Goal: Transaction & Acquisition: Book appointment/travel/reservation

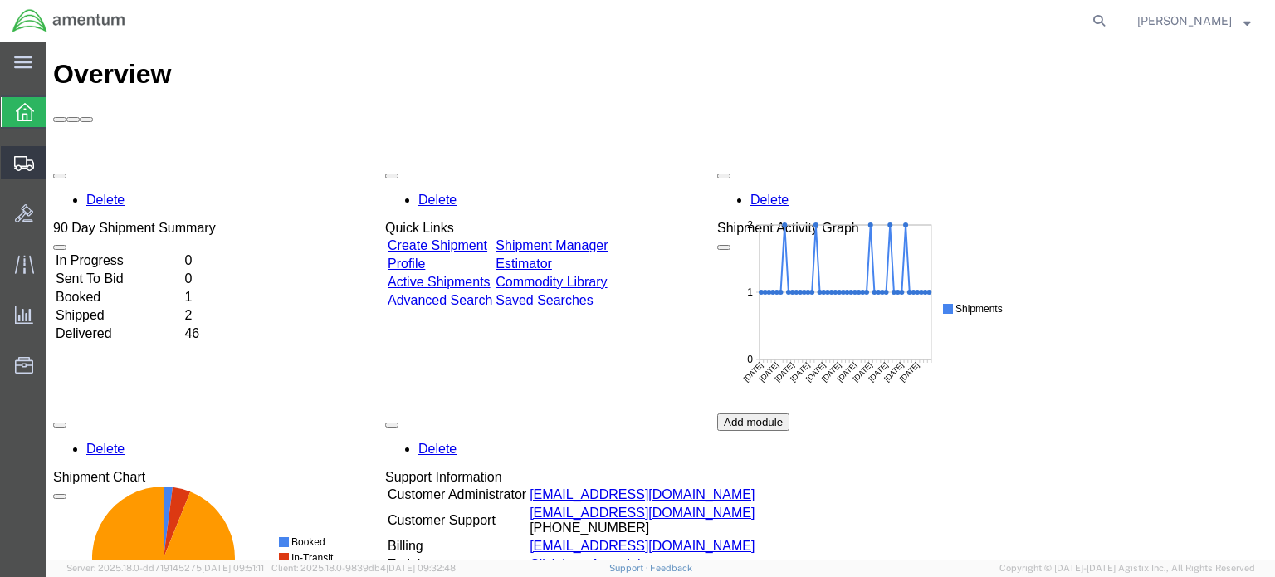
click at [0, 0] on span "Create Shipment" at bounding box center [0, 0] width 0 height 0
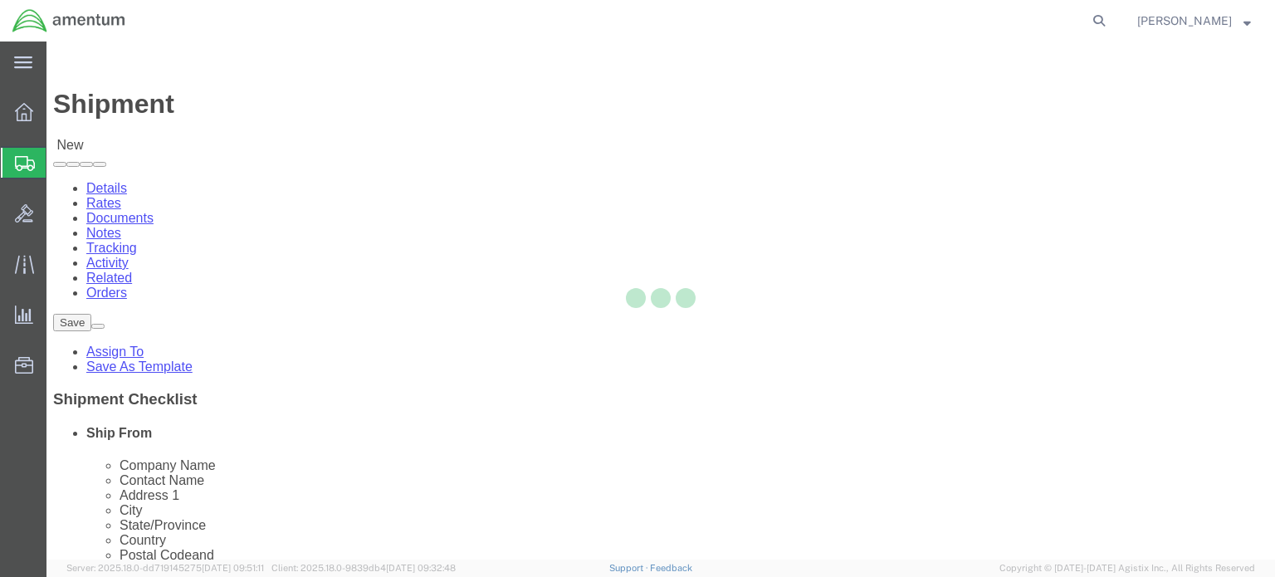
select select
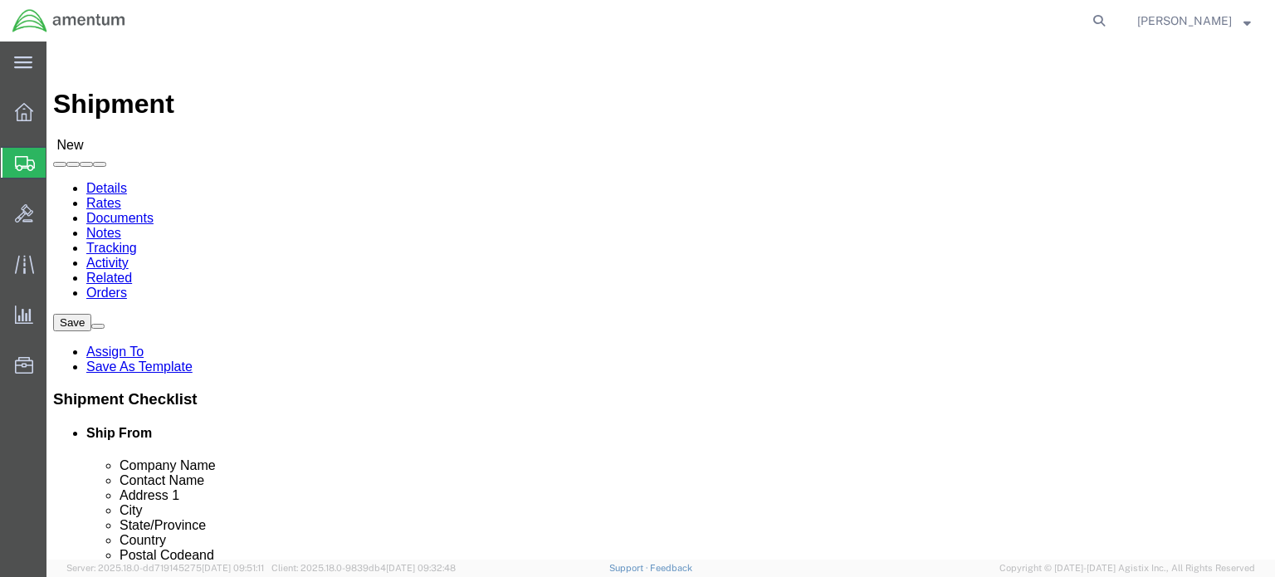
select select "MYPROFILE"
select select "NJ"
select select "42733"
select select "MI"
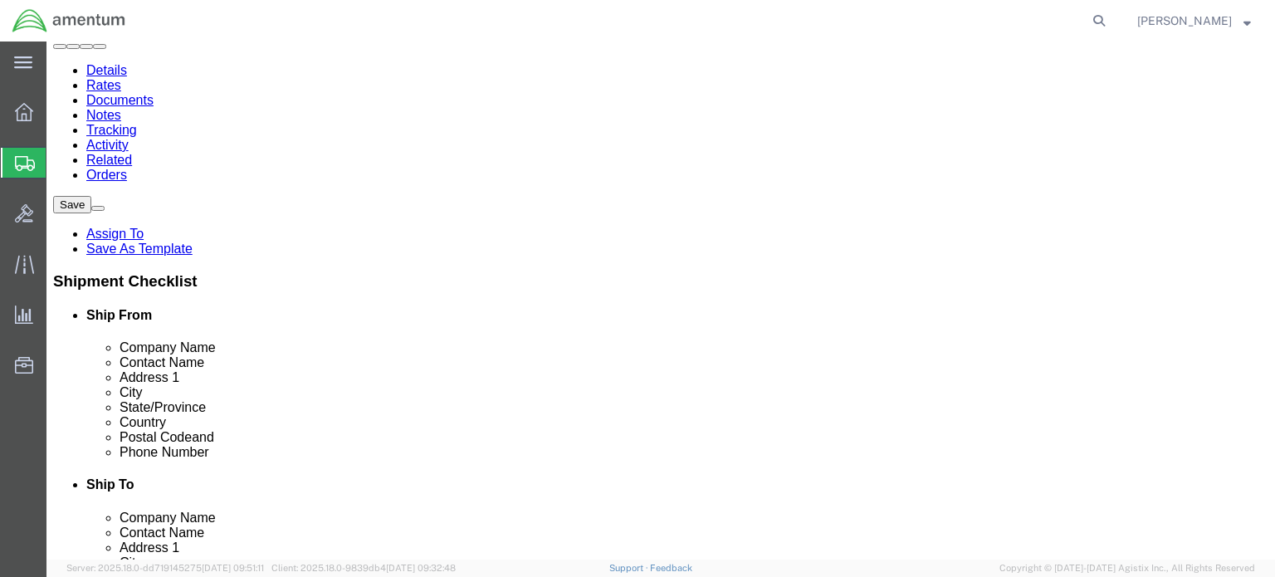
scroll to position [166, 0]
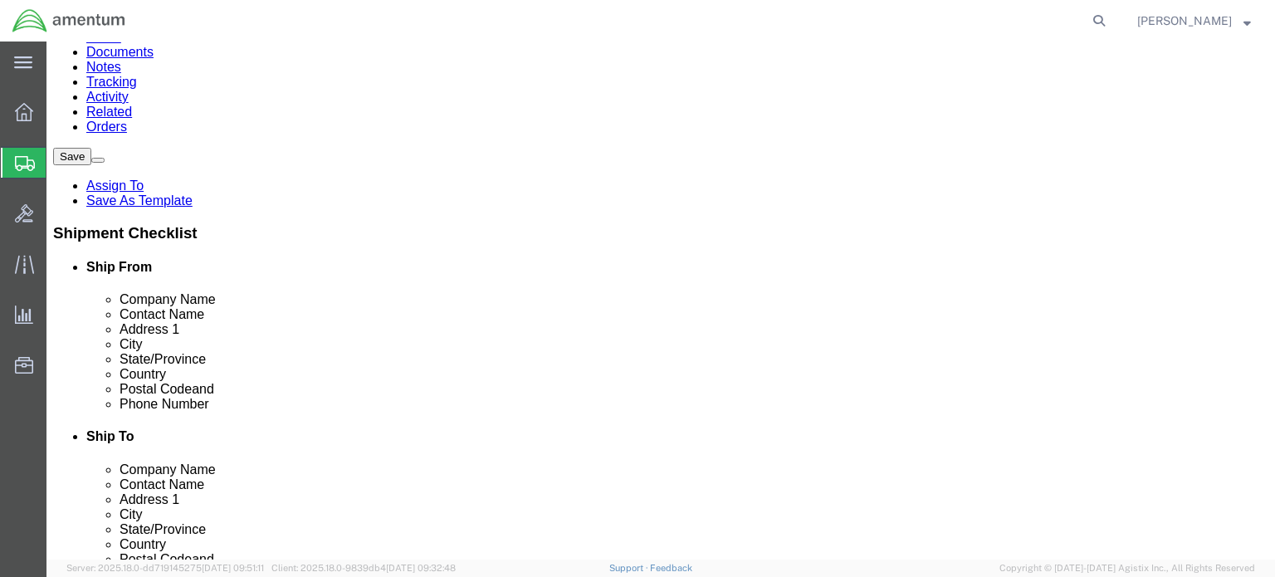
click input "text"
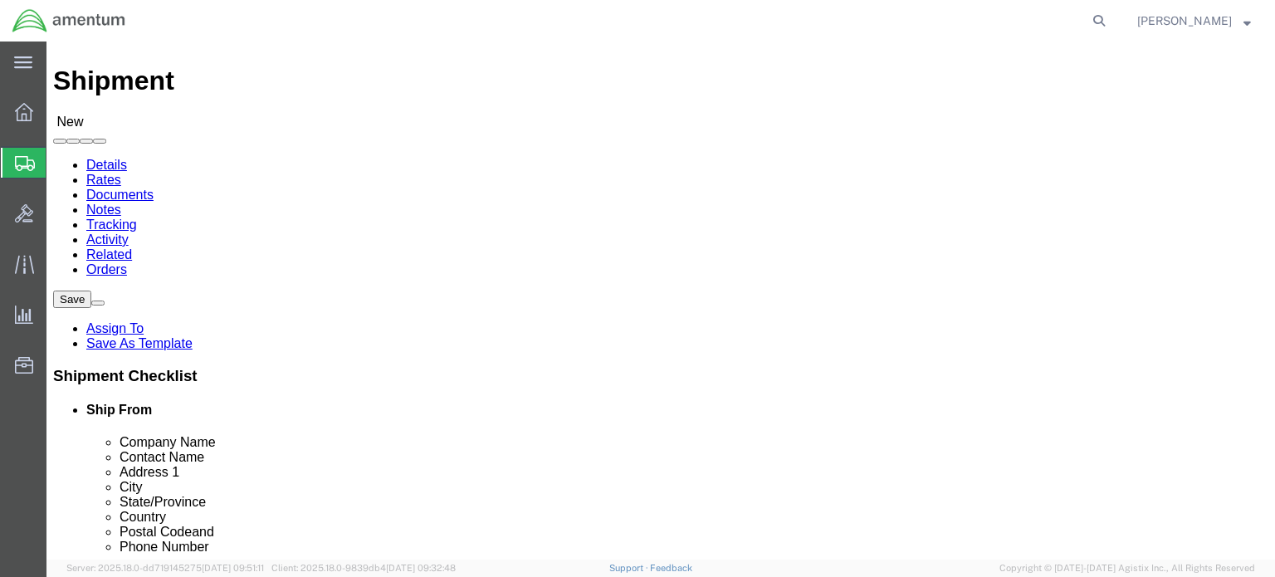
scroll to position [0, 0]
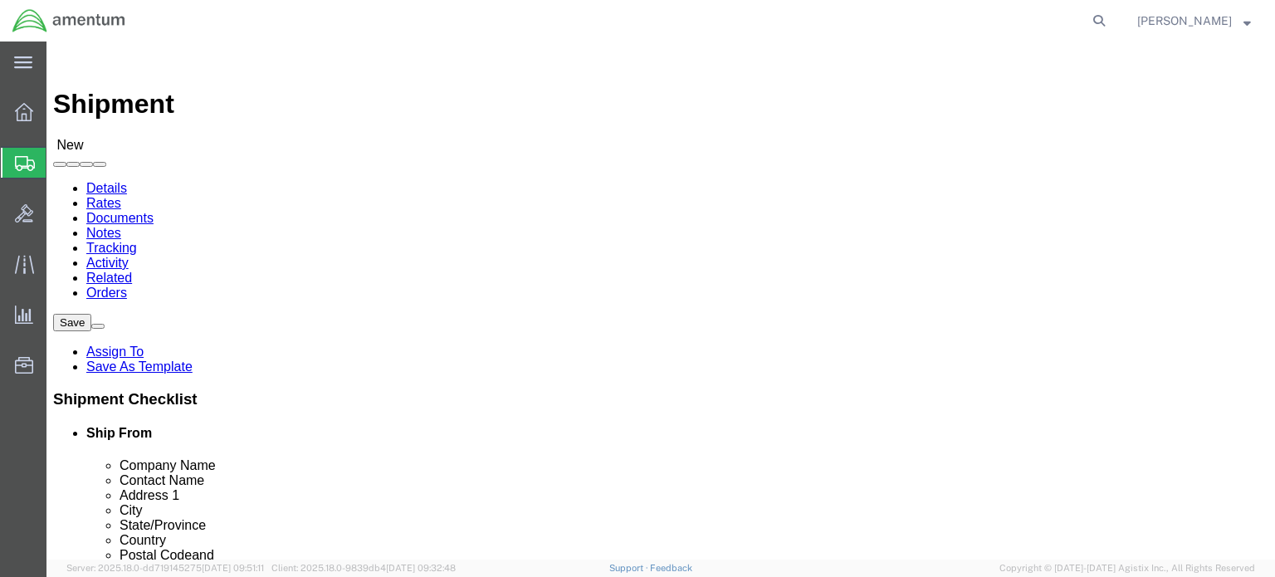
type input "[PHONE_NUMBER]"
click input "text"
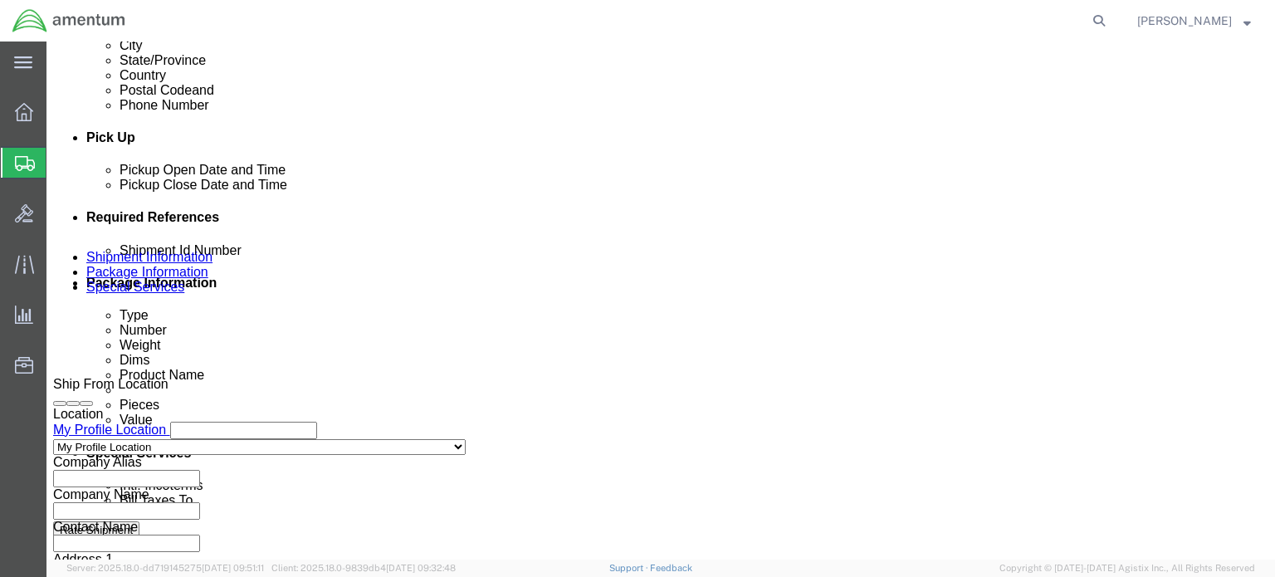
scroll to position [664, 0]
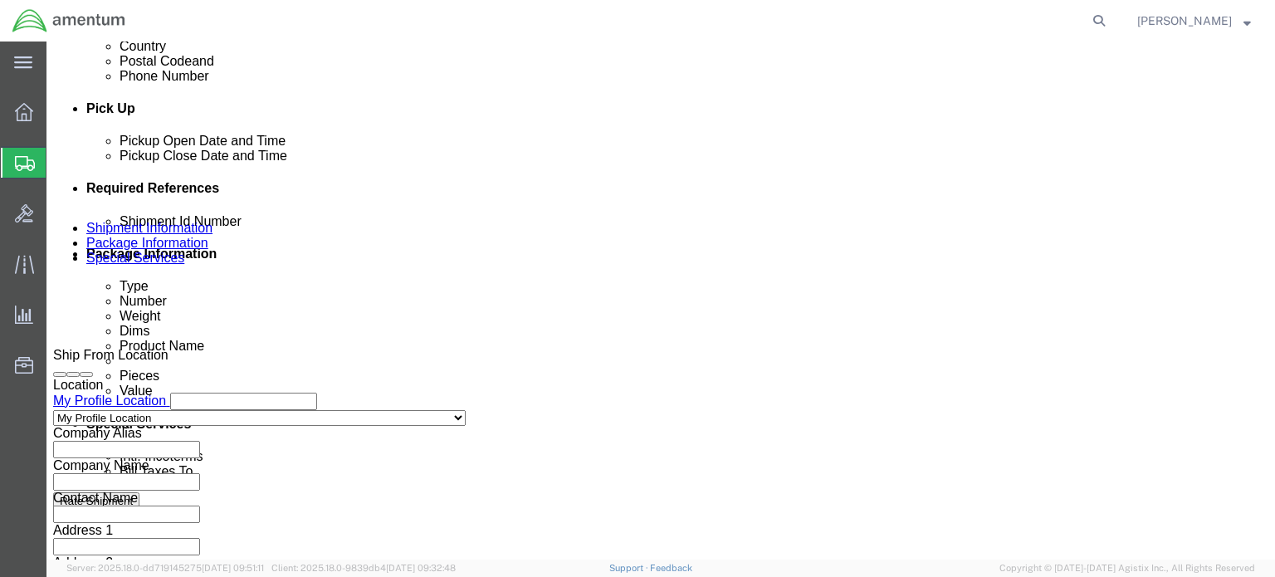
type input "Bart Post"
click input "text"
type input "2"
type input "[DATE]"
click button "Rate Shipment"
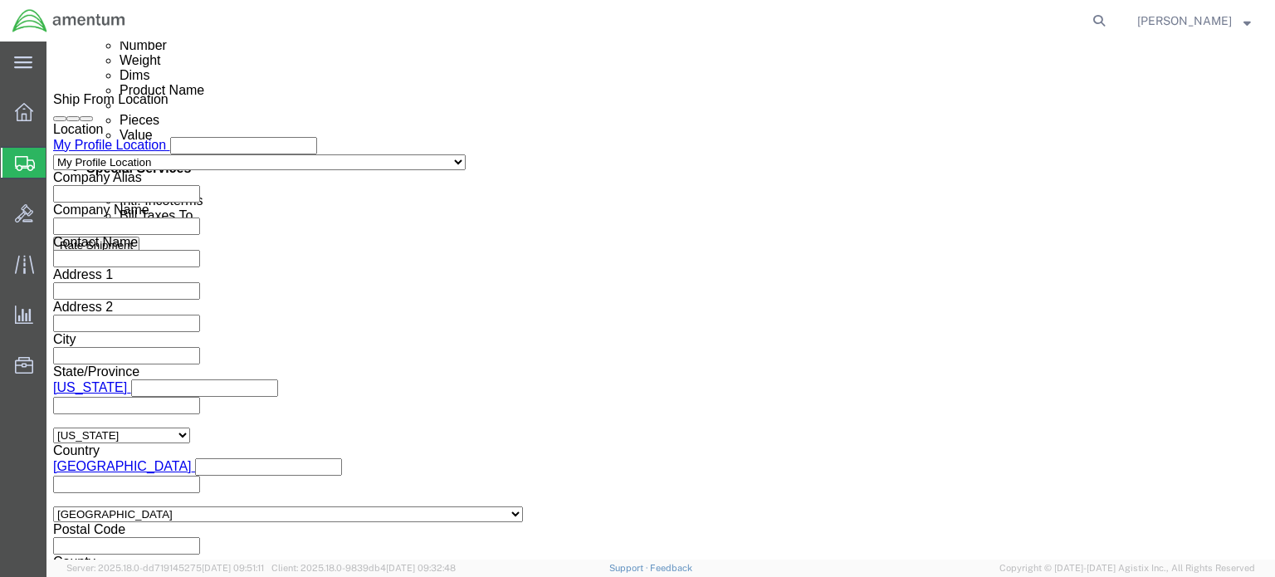
scroll to position [922, 0]
click button "Continue"
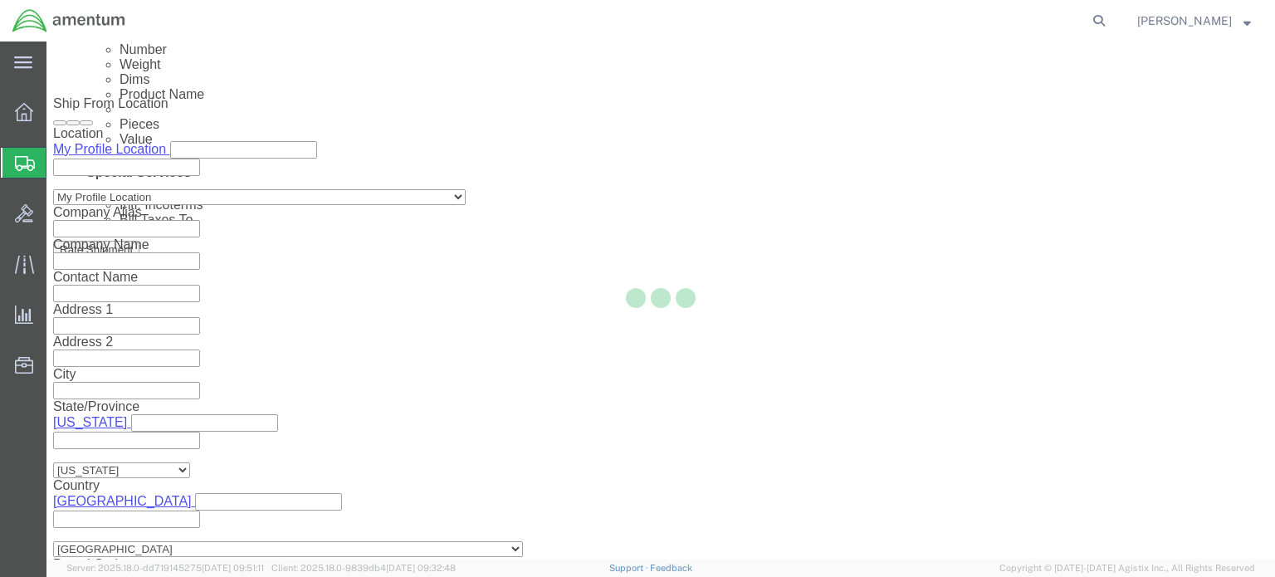
scroll to position [24, 0]
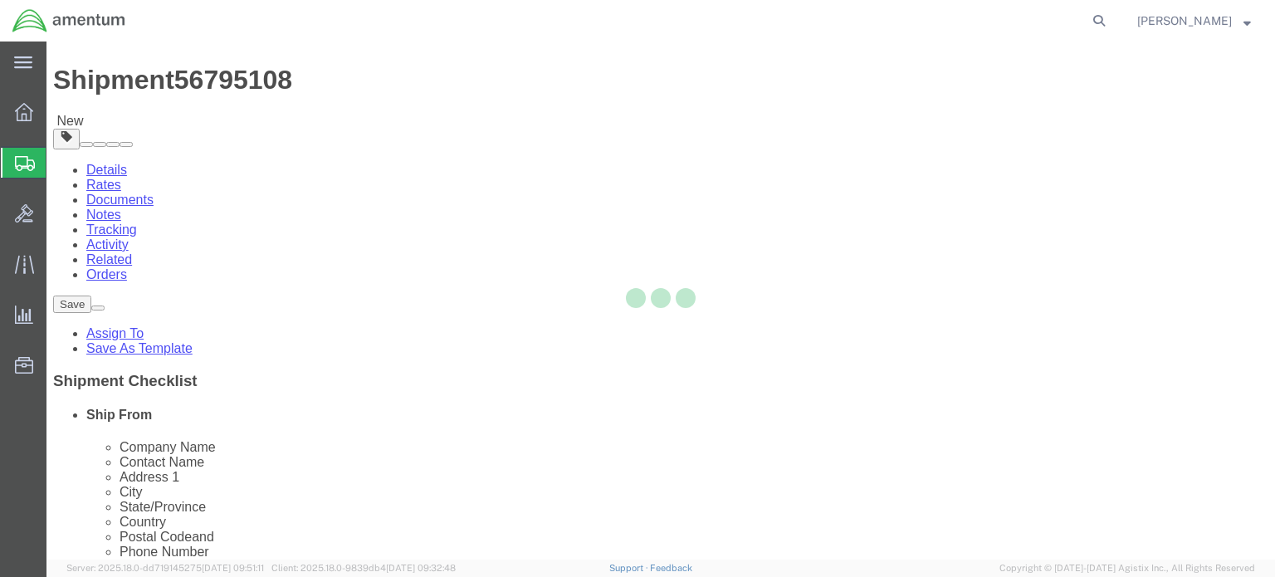
select select "CBOX"
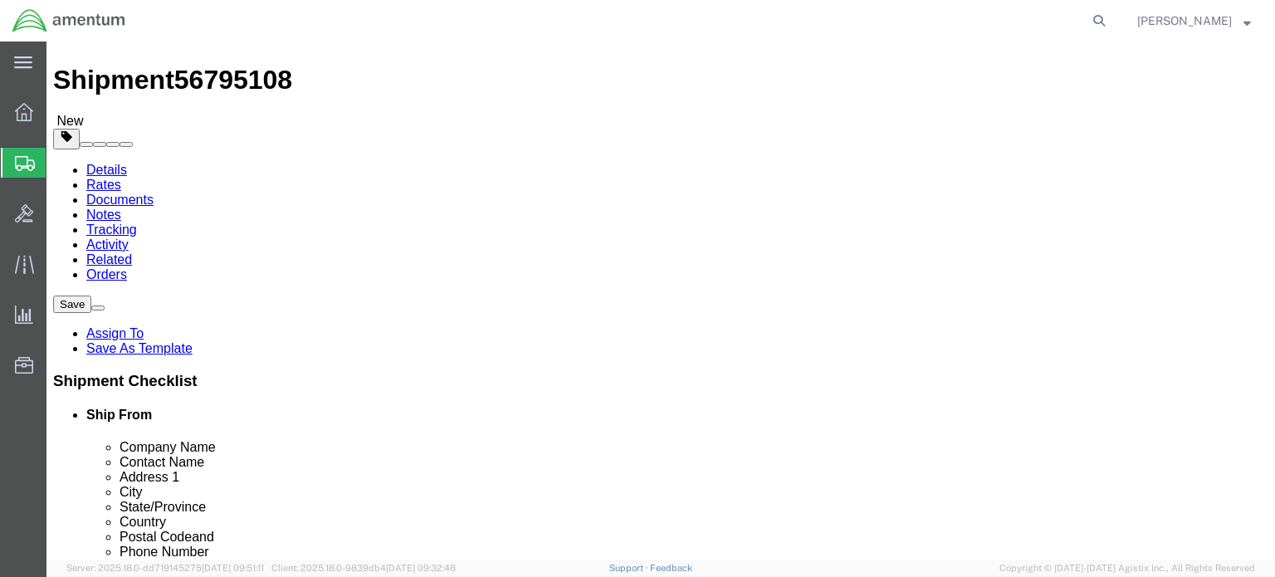
click input "text"
type input "12"
type input "6"
click input "0.00"
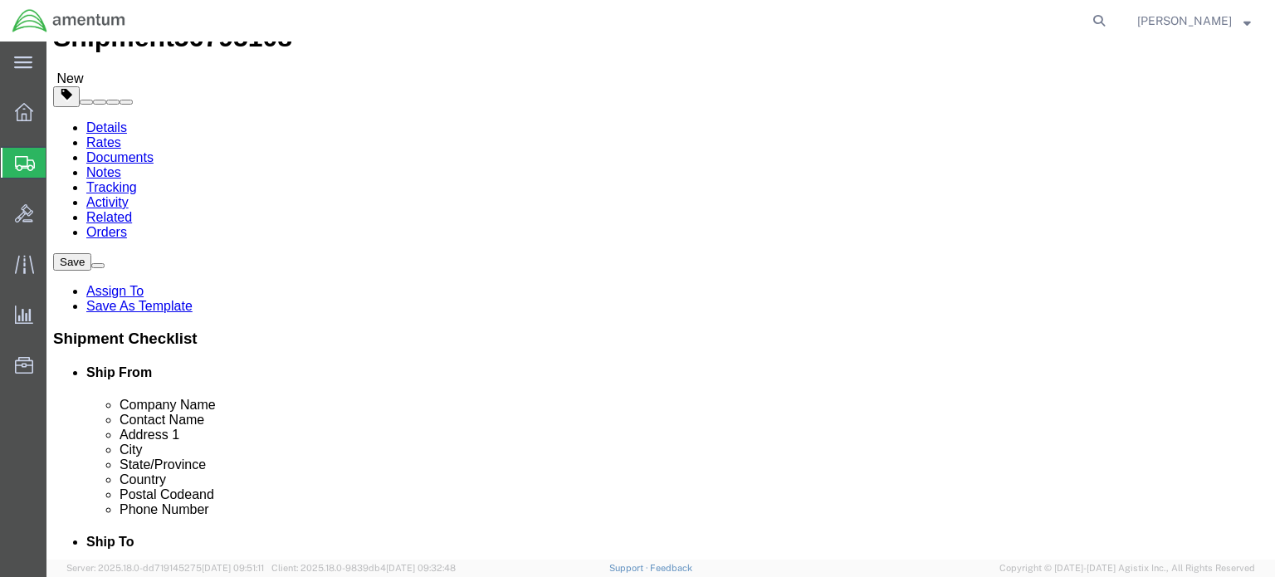
scroll to position [107, 0]
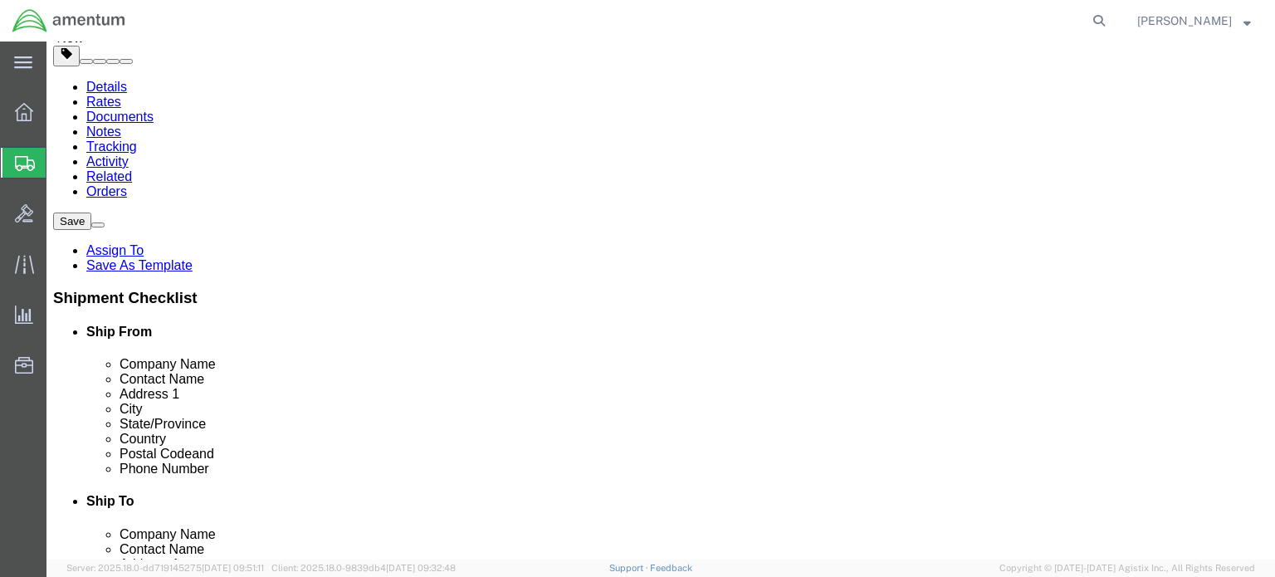
type input "2.00"
click link "Add Content"
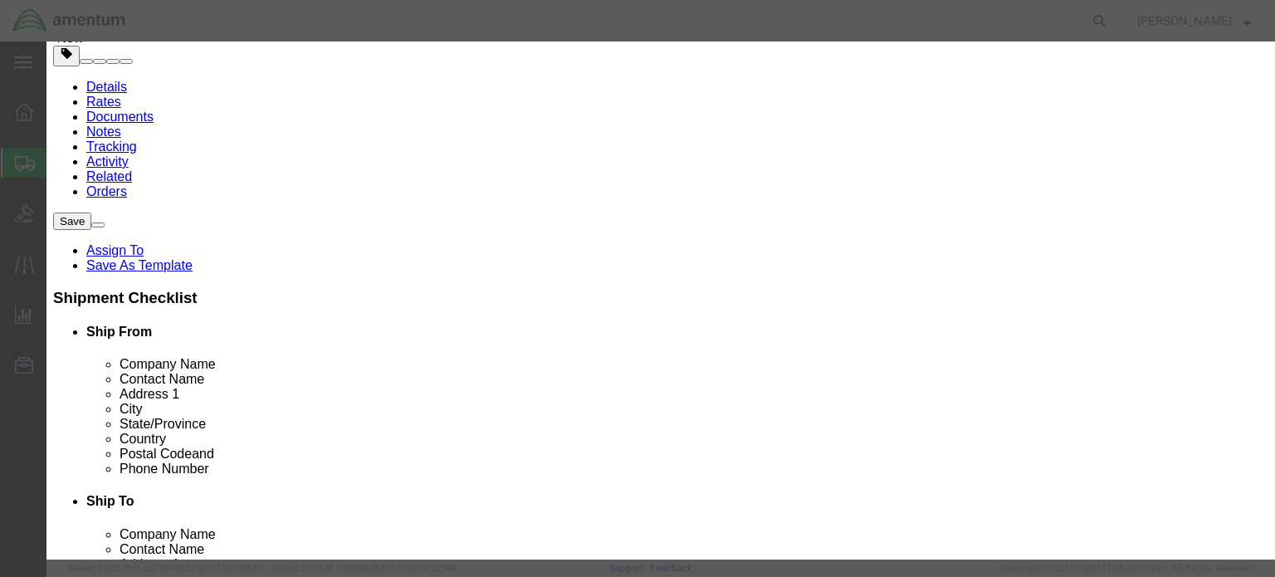
click button "Close"
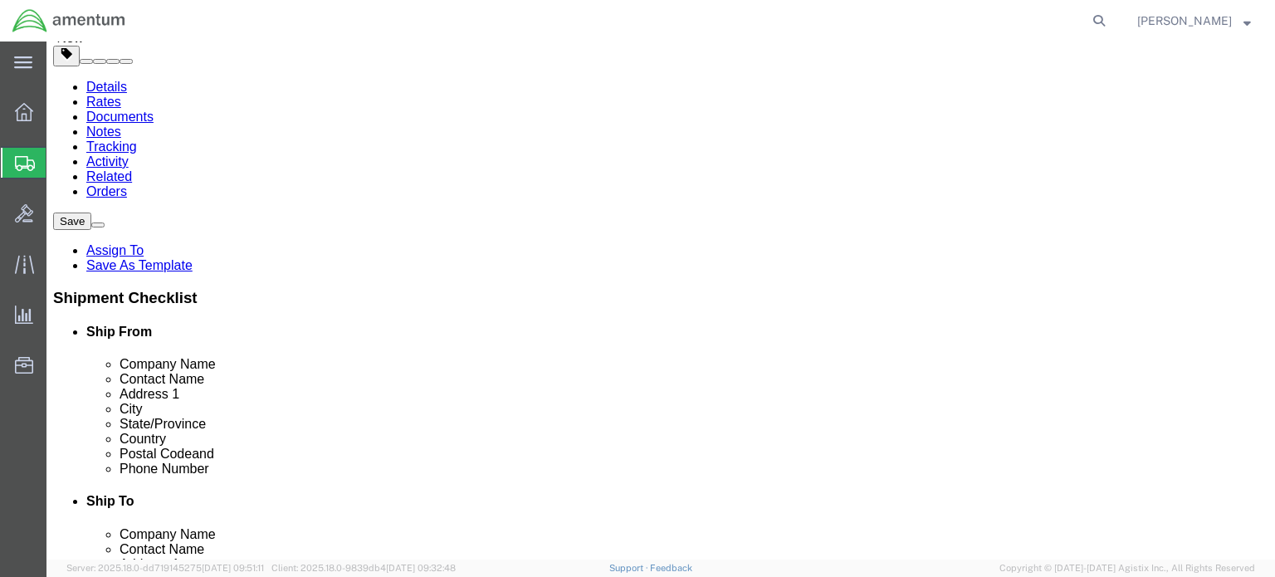
click button "Continue"
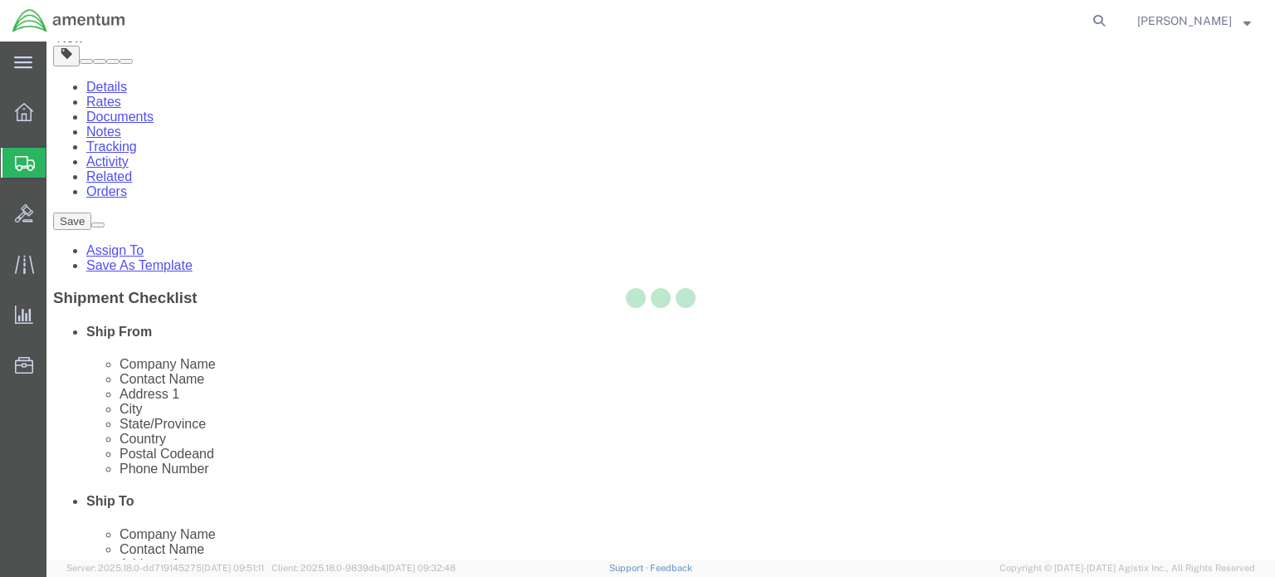
select select
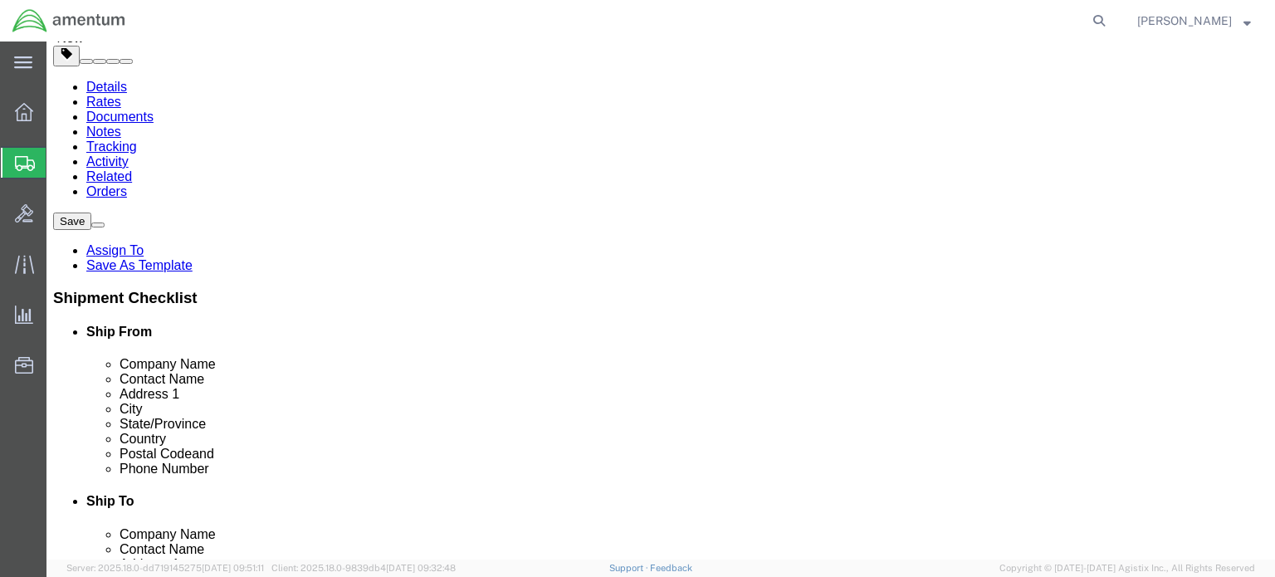
click button "Rate Shipment"
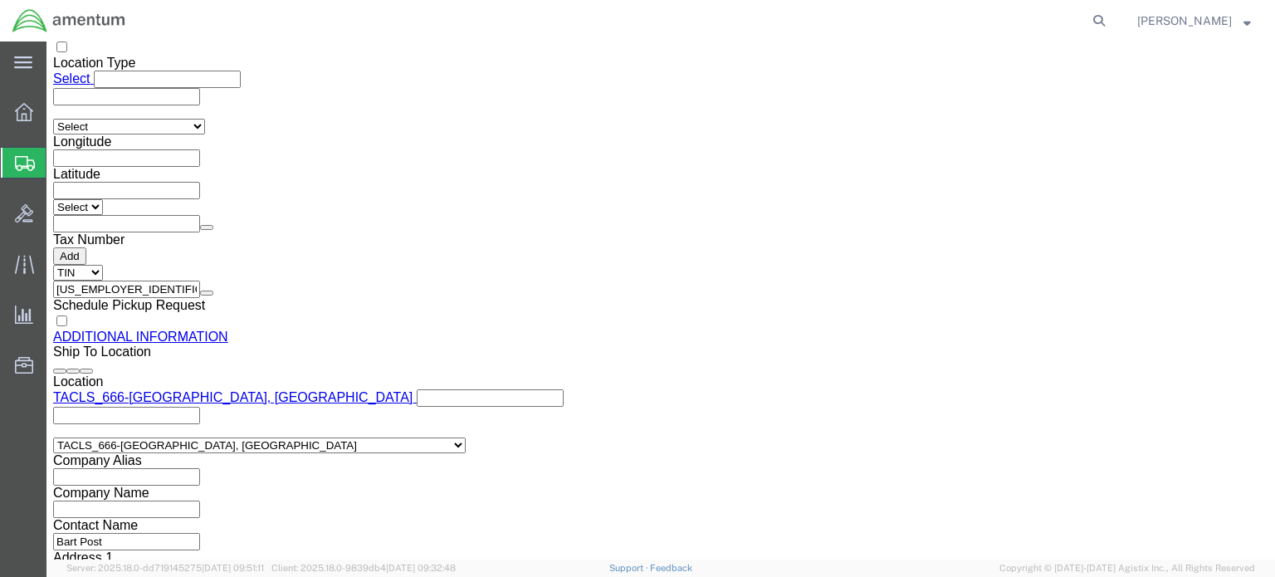
scroll to position [1751, 0]
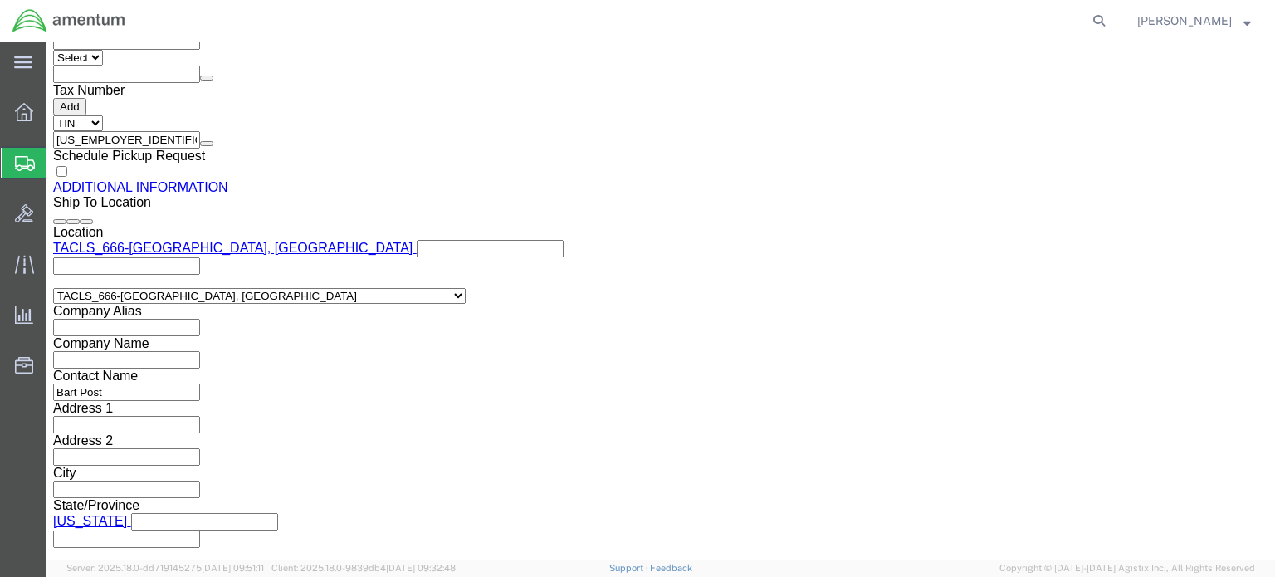
click button "Previous"
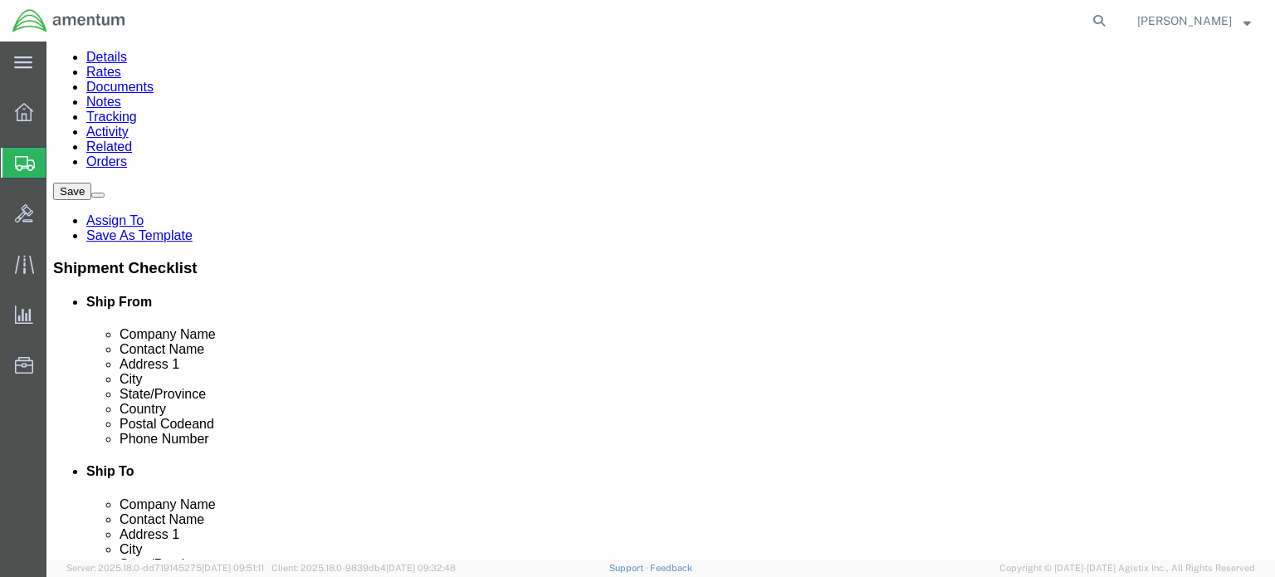
click link "Add Content"
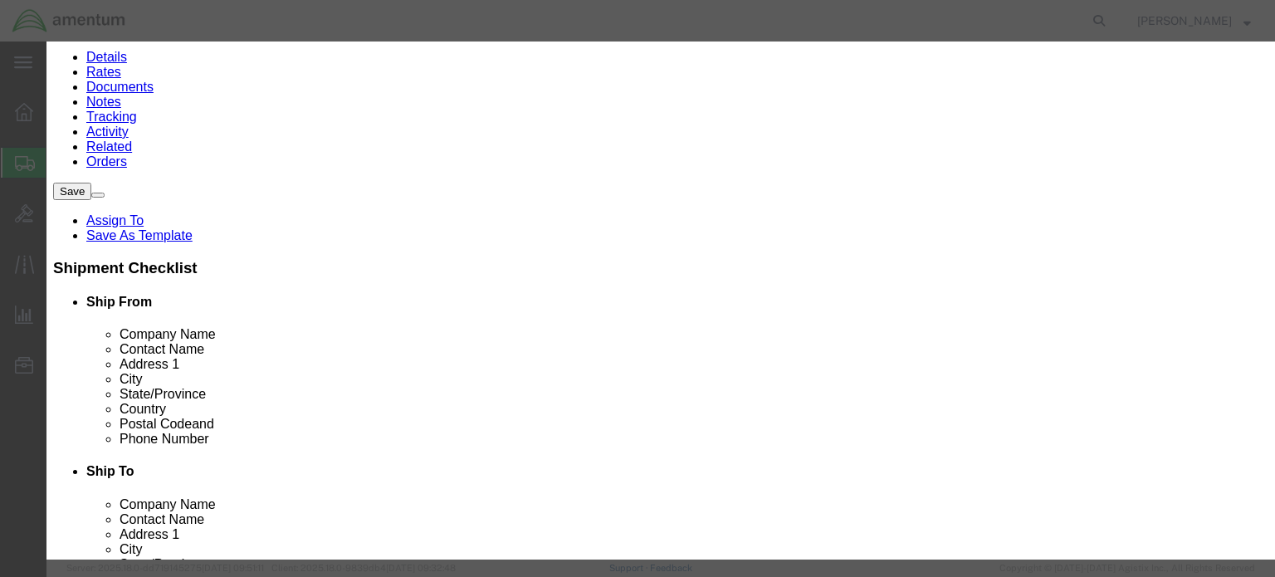
drag, startPoint x: 332, startPoint y: 125, endPoint x: 380, endPoint y: 127, distance: 48.2
click input "text"
type input "Crimpers"
click button "Save & Close"
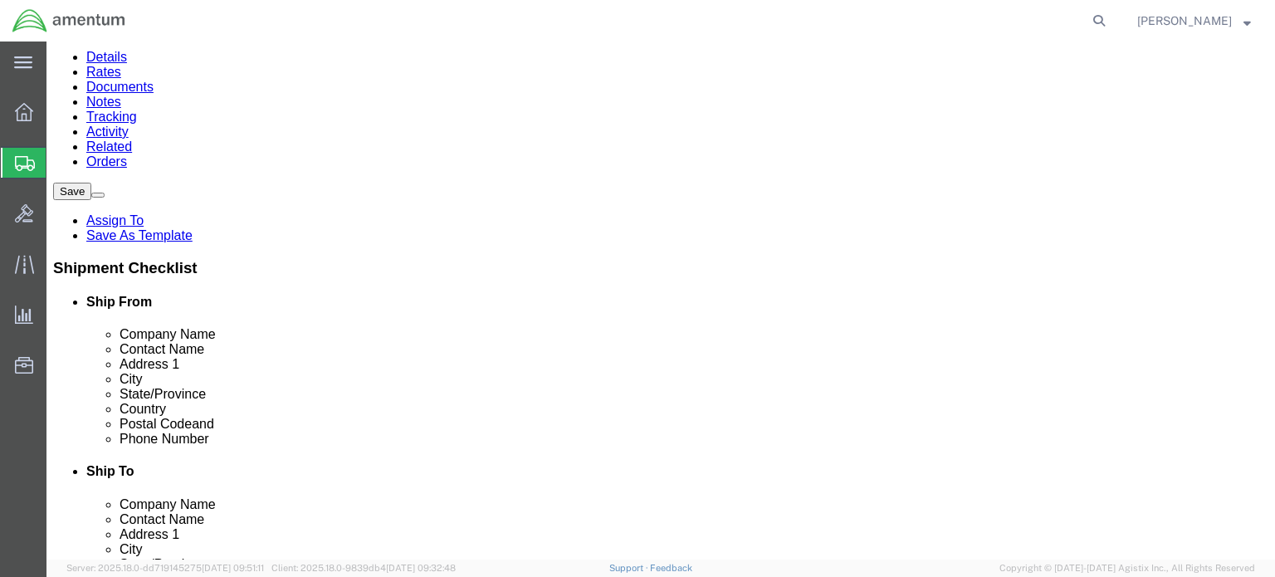
click link "Add Content"
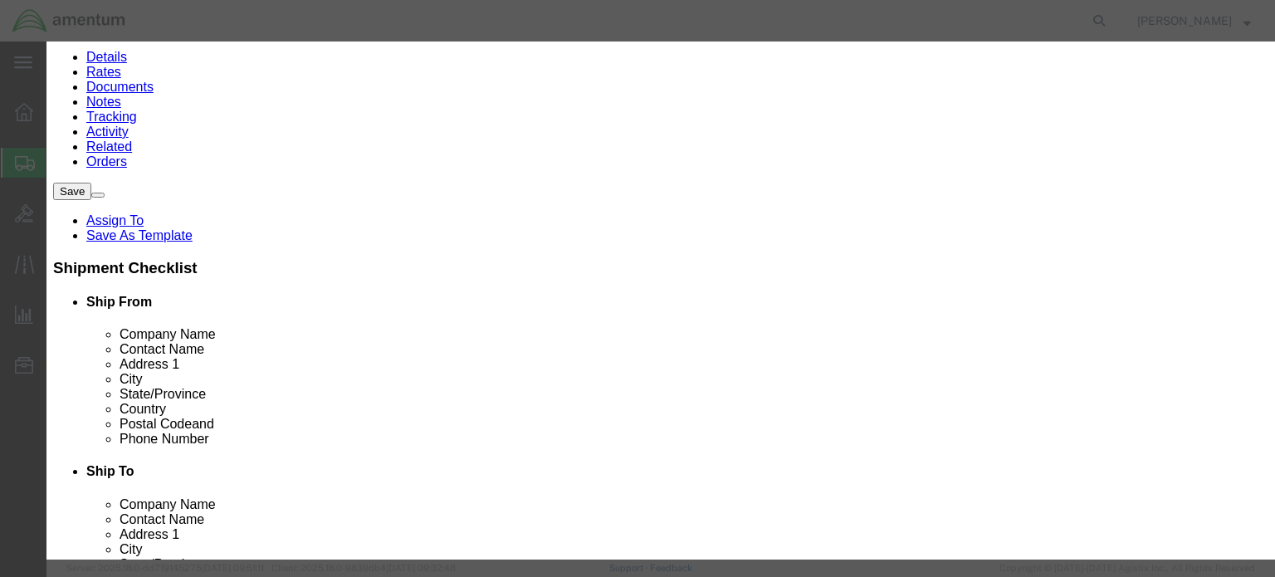
click input "text"
type input "Tool"
click div "Commodity library"
click input "0"
type input "1"
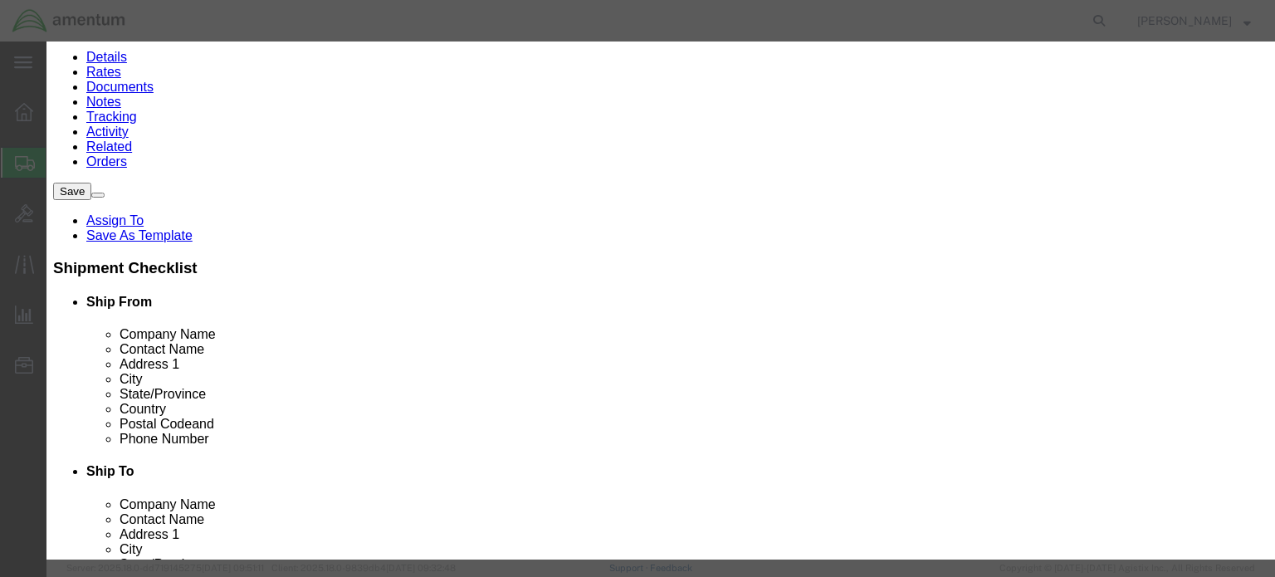
click input "text"
type input "5"
click button "Save & Close"
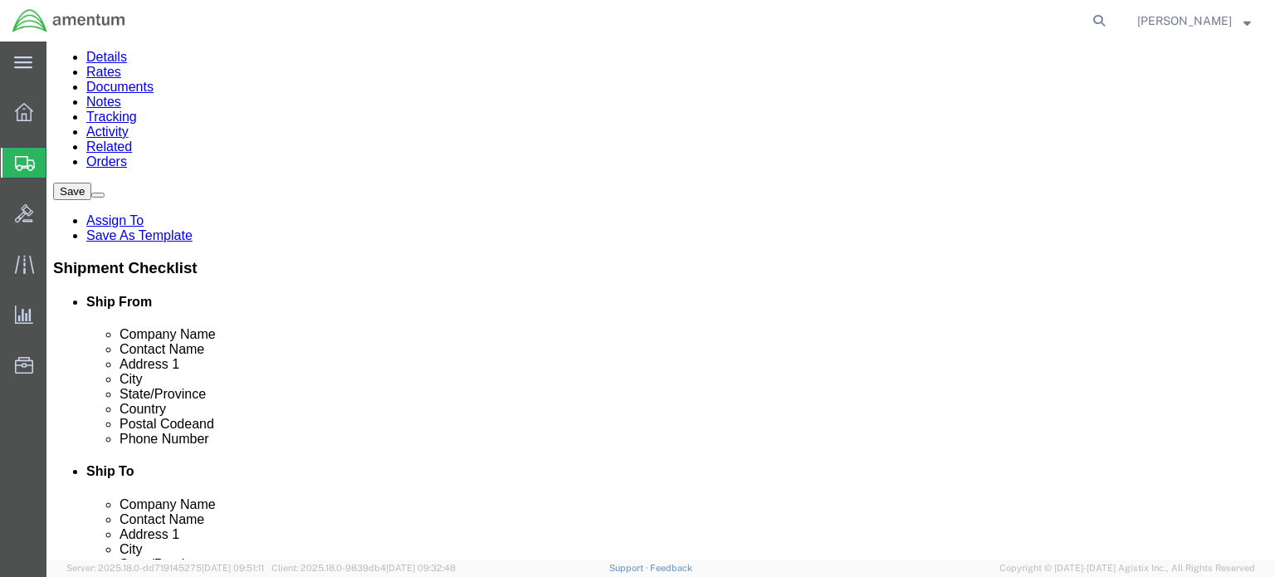
click button "Rate Shipment"
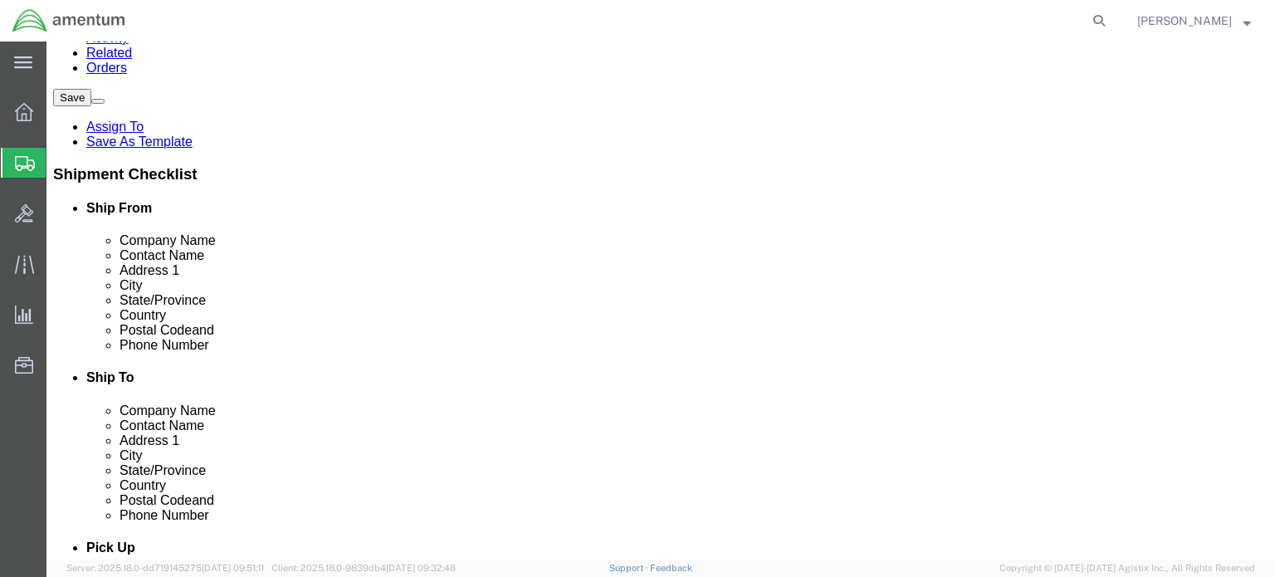
scroll to position [249, 0]
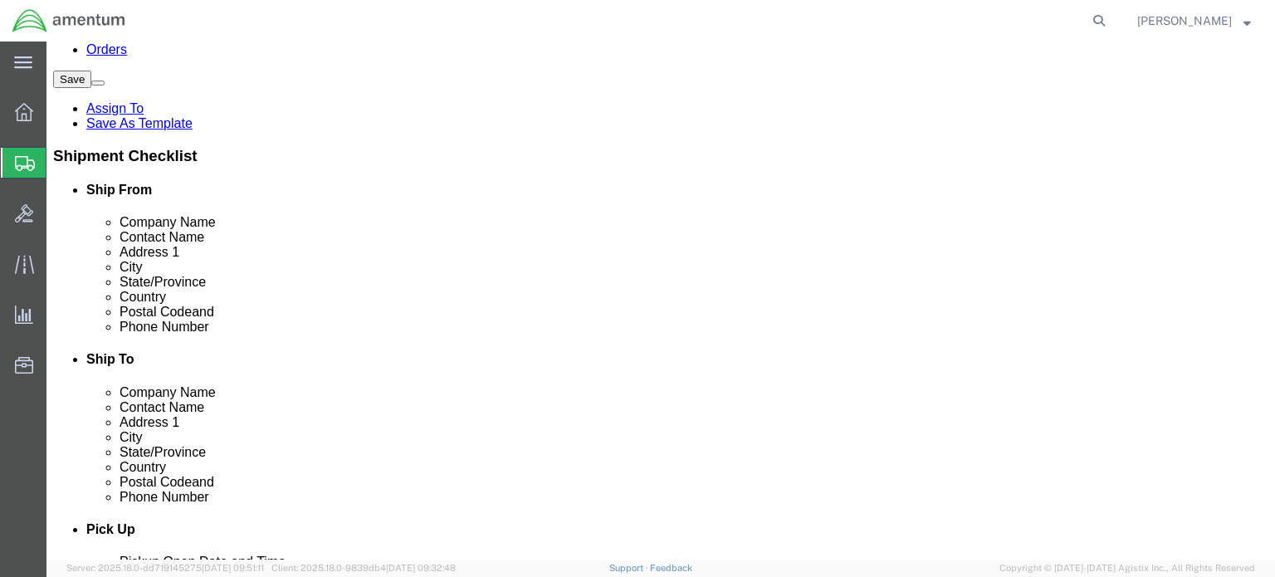
click icon
click link "Delete this content"
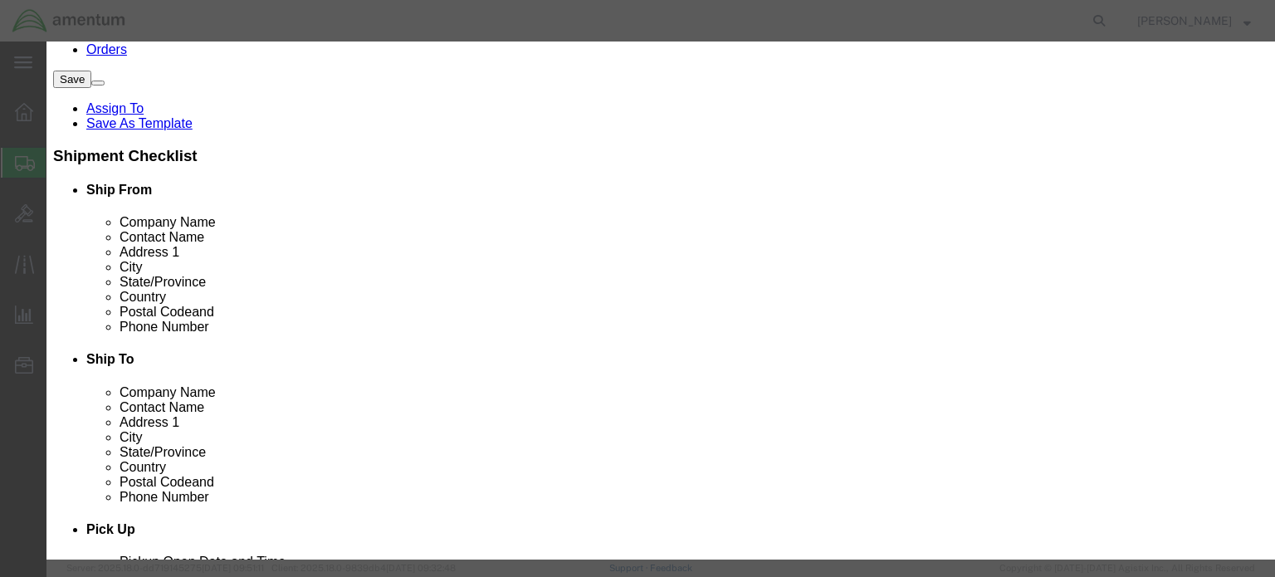
click button "Yes"
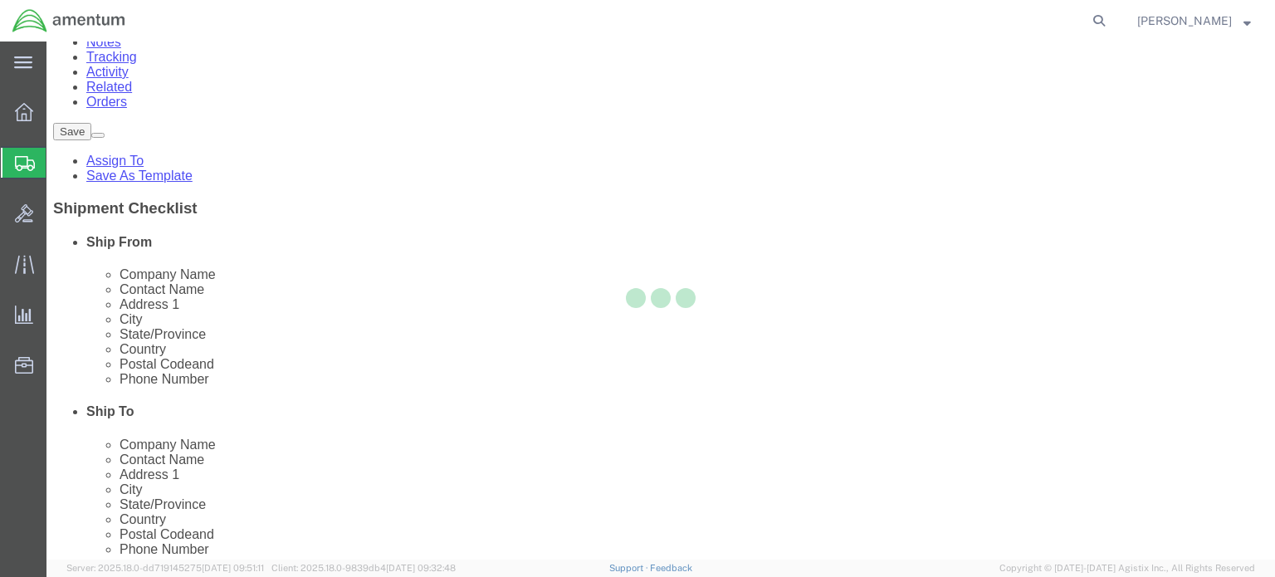
select select "CBOX"
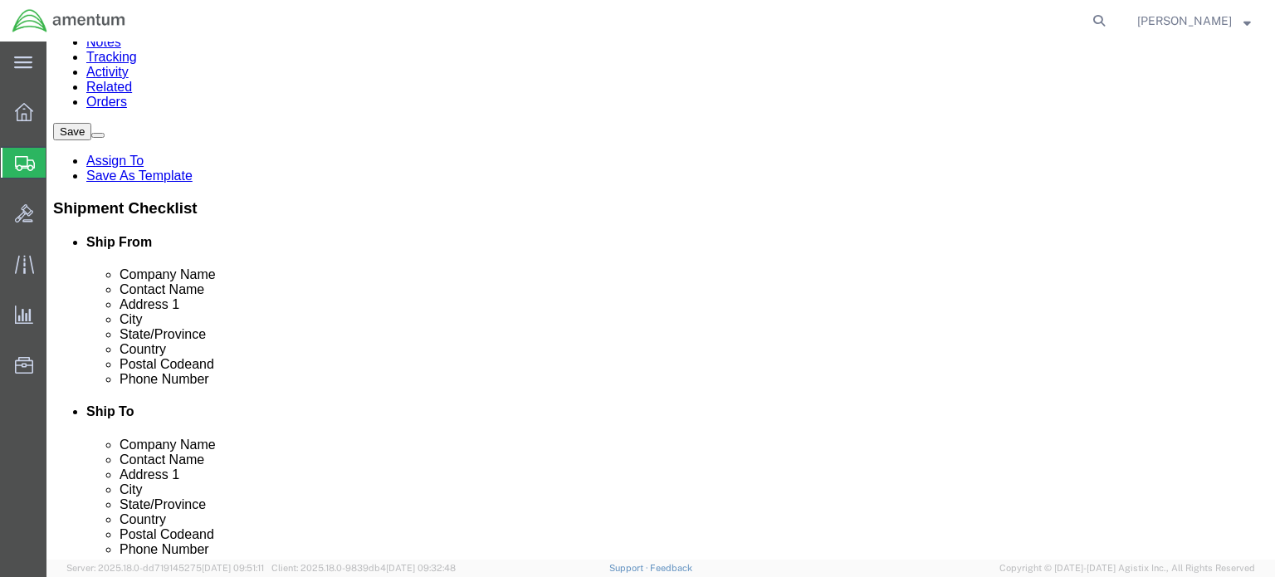
scroll to position [127, 0]
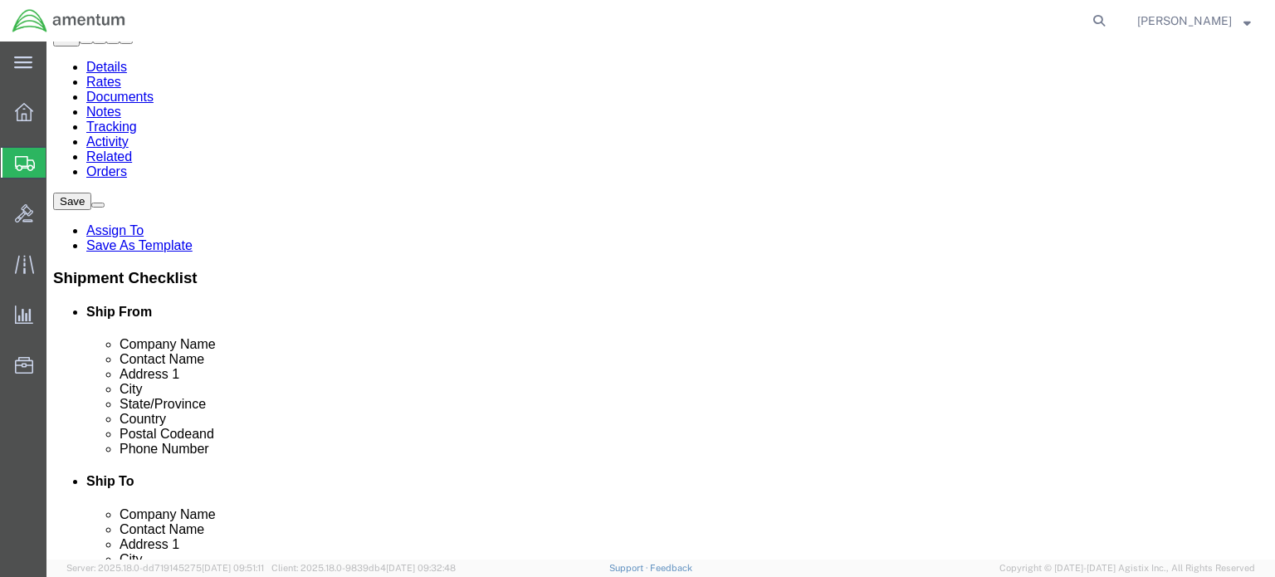
click button "Rate Shipment"
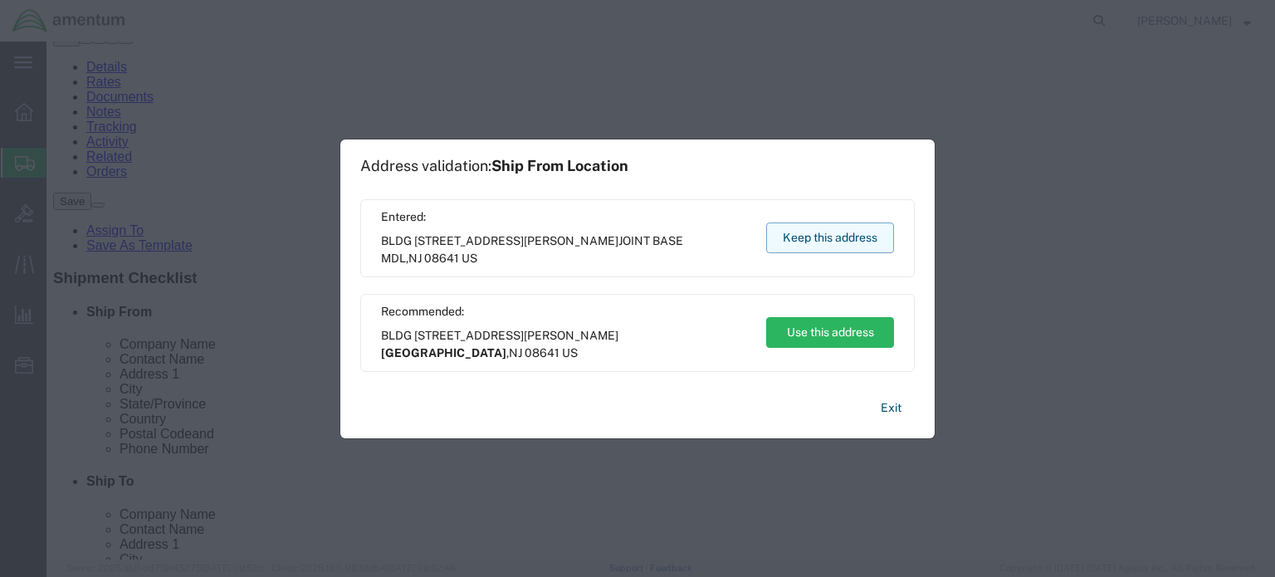
click at [809, 232] on button "Keep this address" at bounding box center [830, 238] width 128 height 31
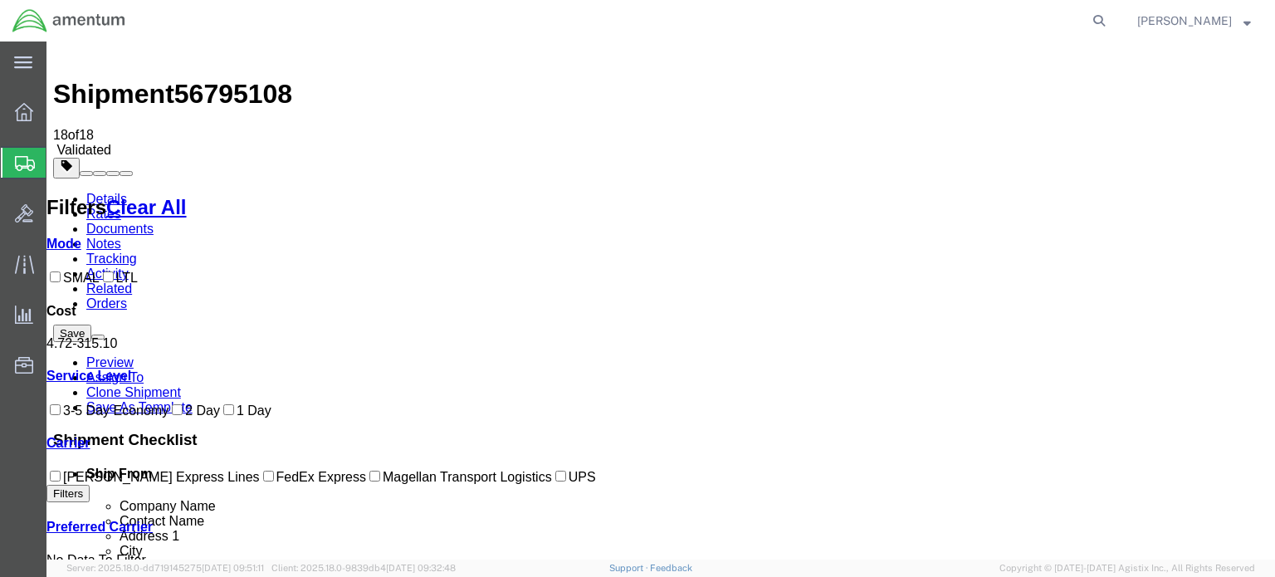
scroll to position [0, 0]
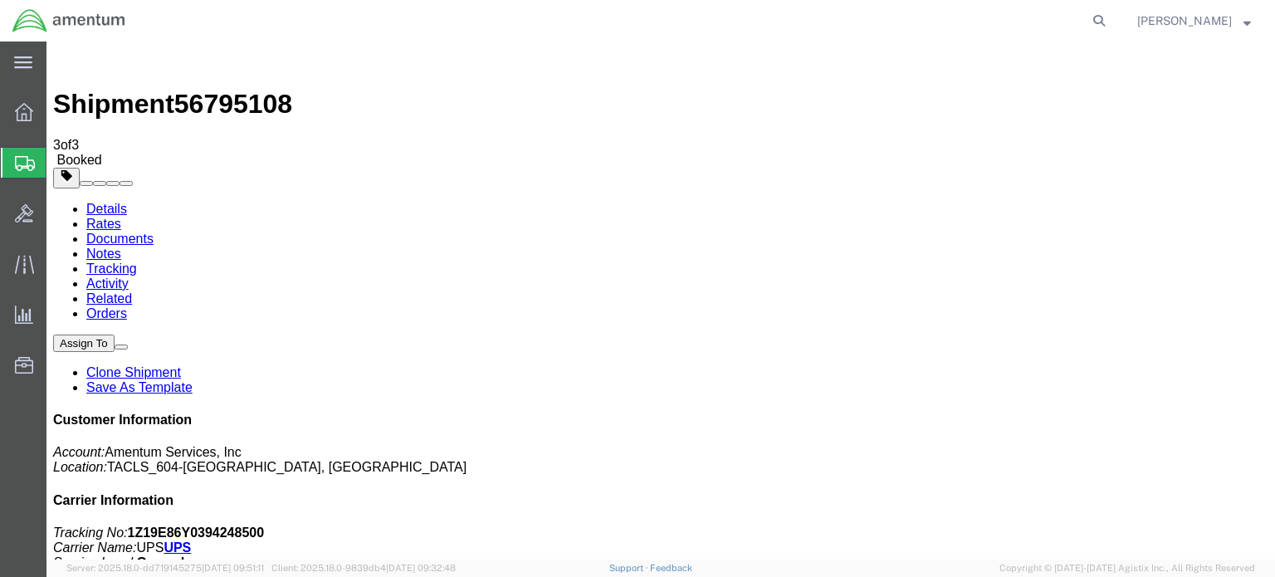
drag, startPoint x: 168, startPoint y: 291, endPoint x: 260, endPoint y: 295, distance: 92.2
